Goal: Navigation & Orientation: Find specific page/section

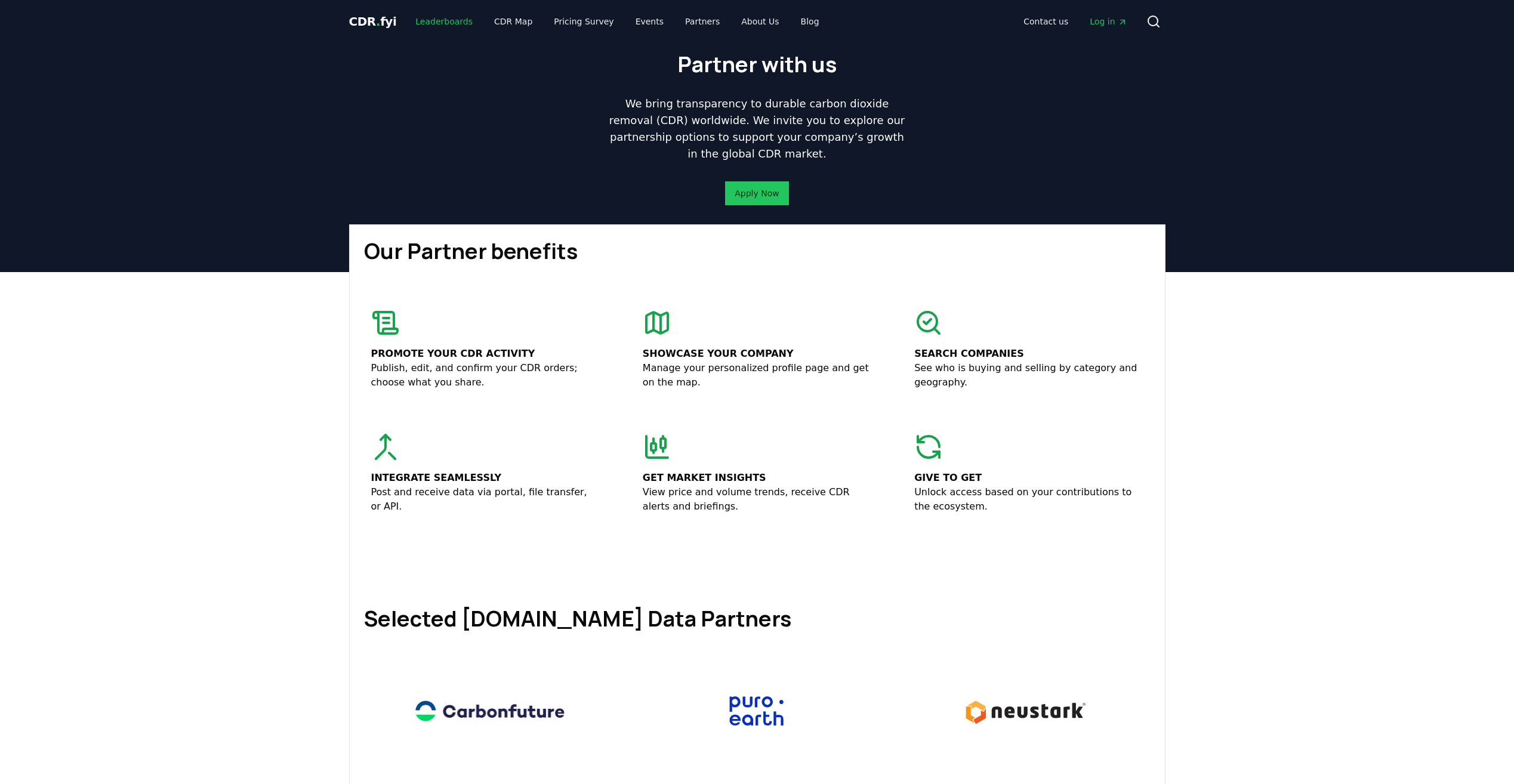
click at [447, 18] on link "Leaderboards" at bounding box center [444, 21] width 77 height 21
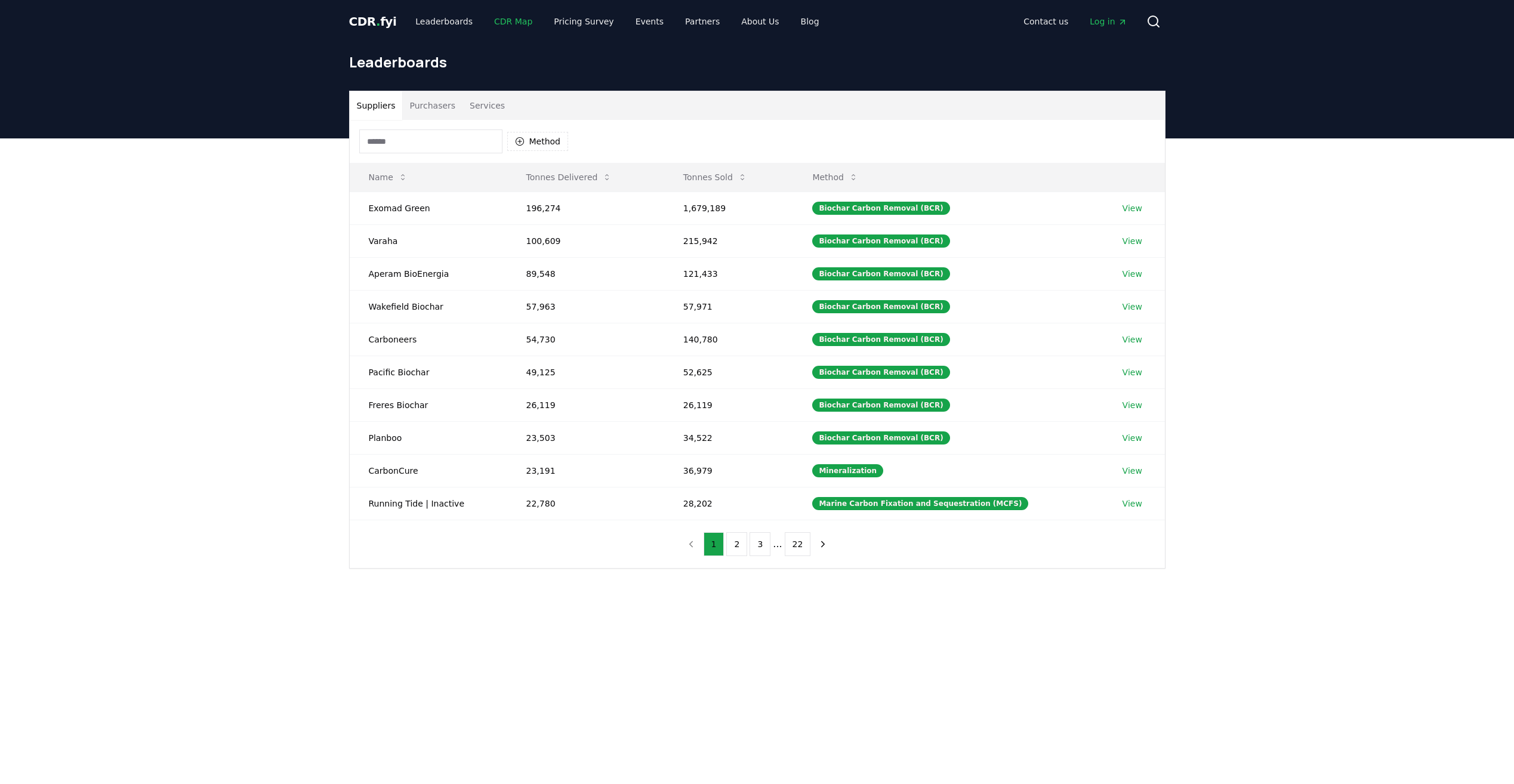
click at [503, 21] on link "CDR Map" at bounding box center [513, 21] width 57 height 21
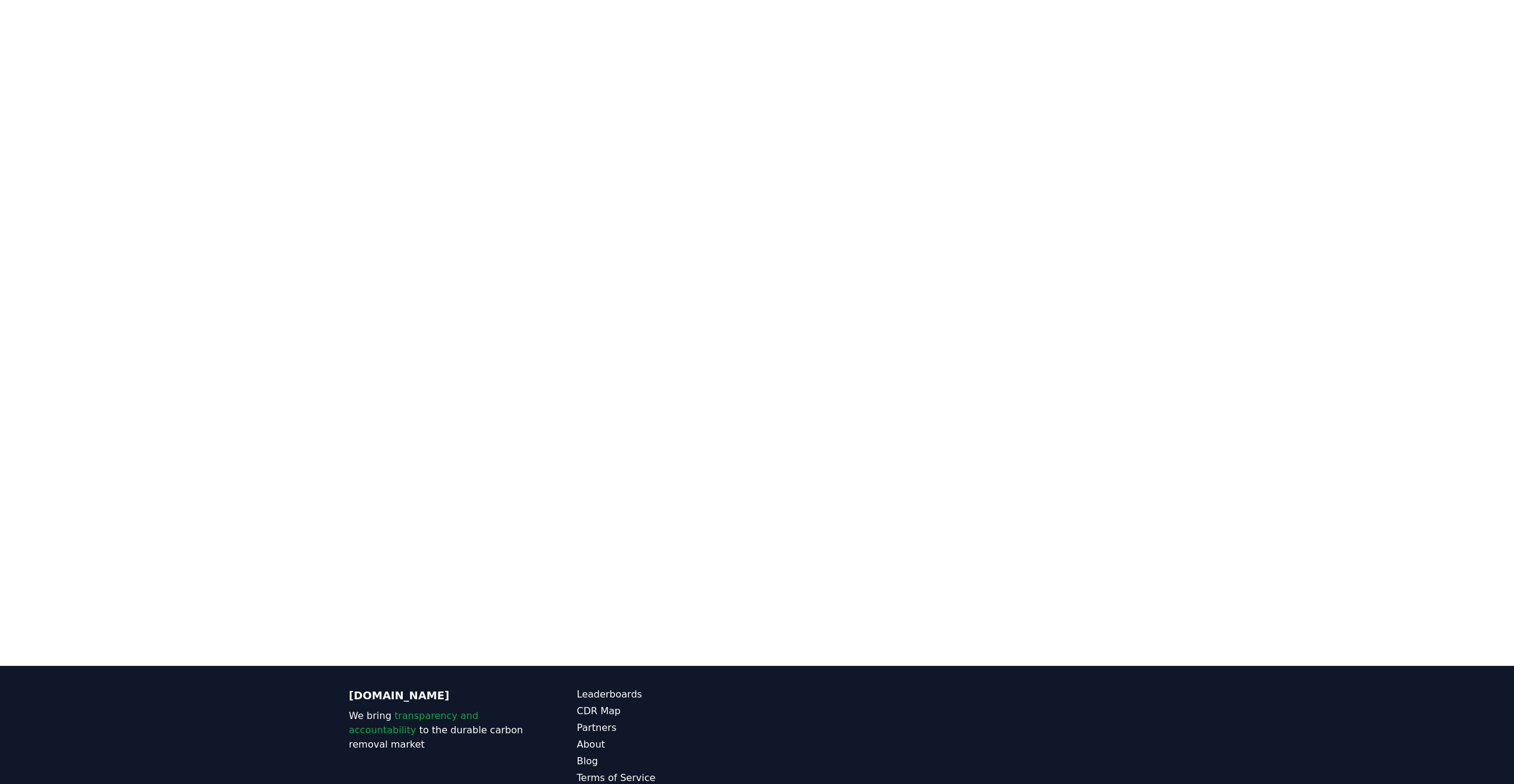
scroll to position [188, 0]
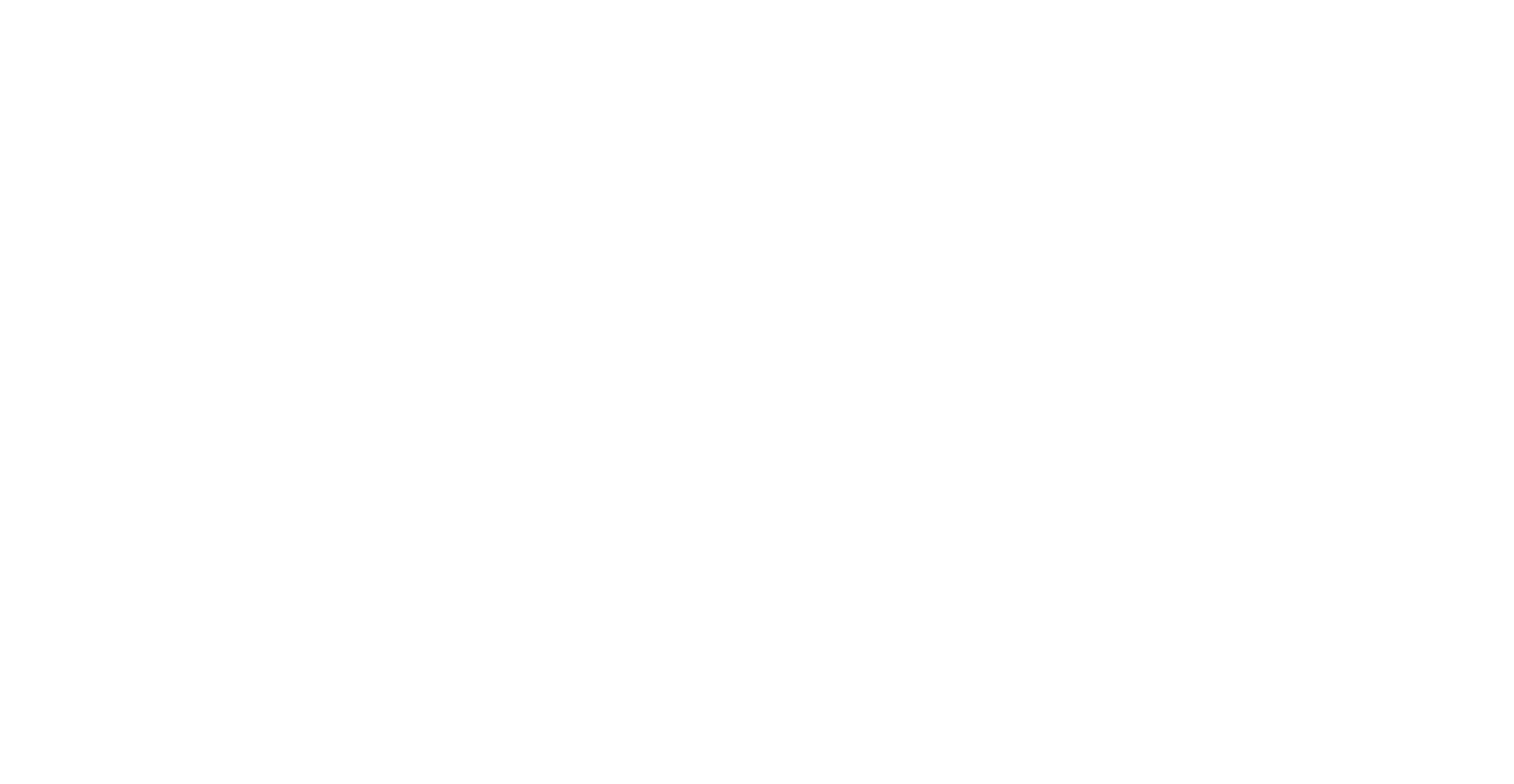
click at [1274, 198] on div at bounding box center [757, 298] width 1514 height 596
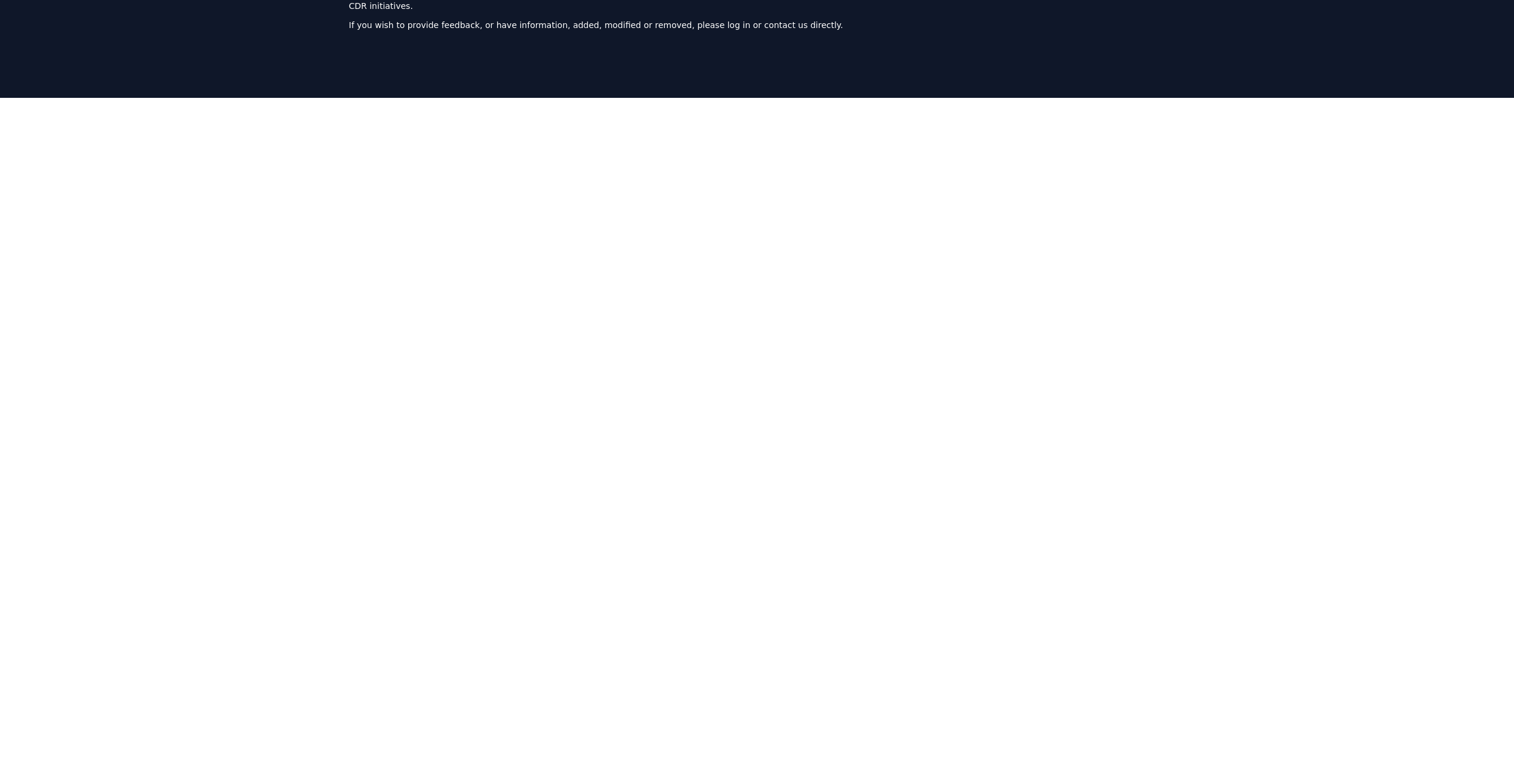
scroll to position [0, 0]
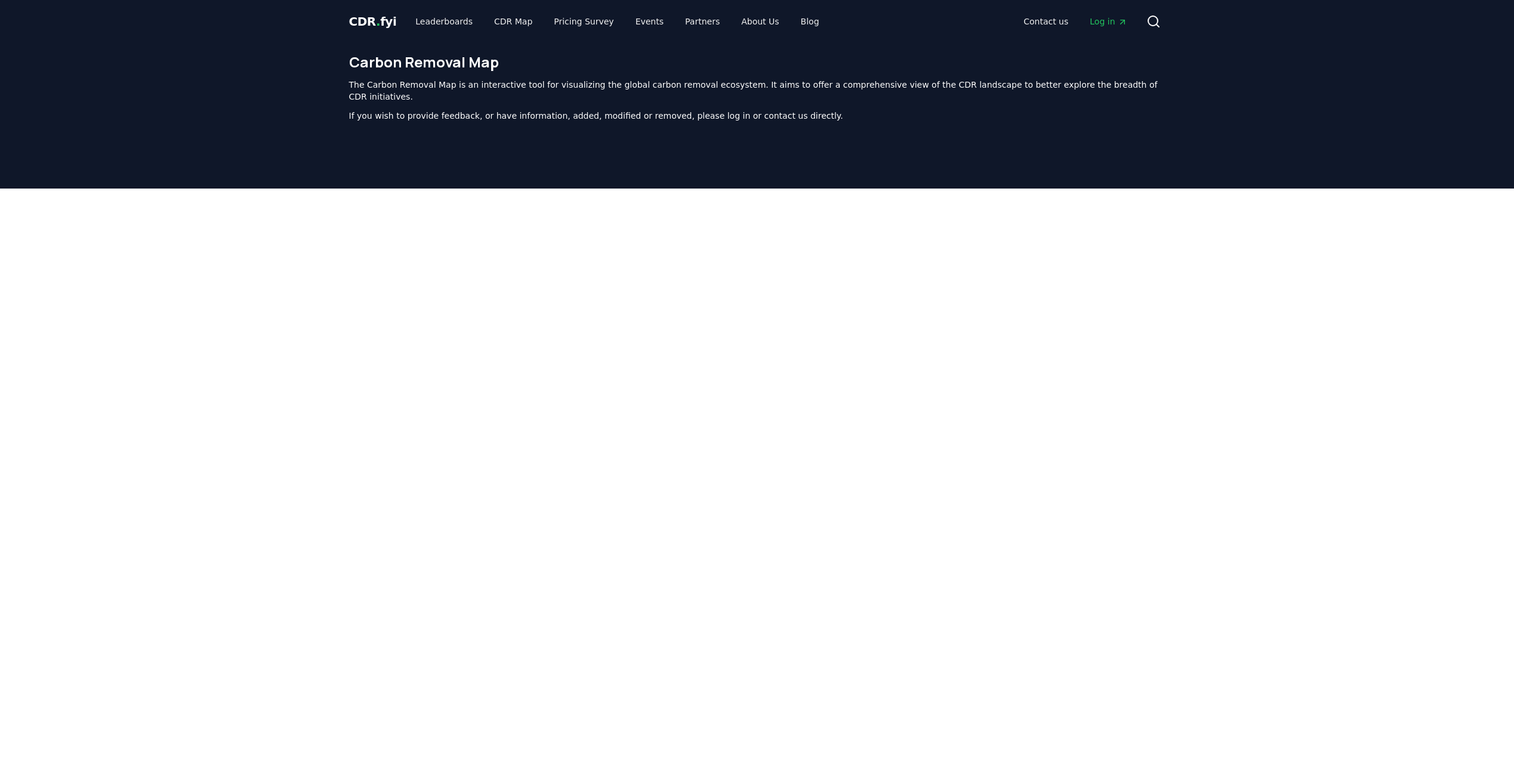
click at [1212, 384] on div at bounding box center [757, 487] width 1514 height 596
